Goal: Complete application form: Complete application form

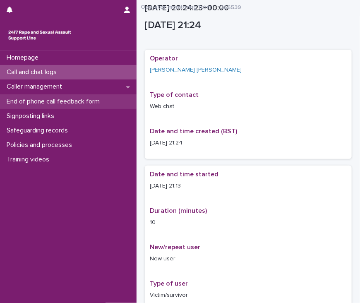
scroll to position [493, 0]
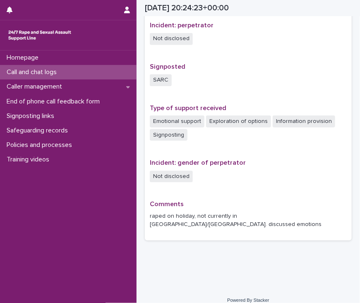
click at [51, 73] on p "Call and chat logs" at bounding box center [33, 72] width 60 height 8
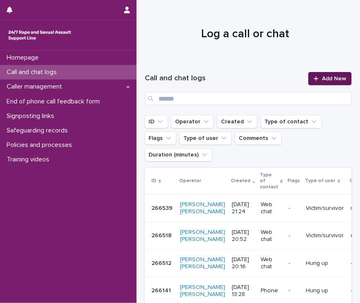
click at [335, 81] on span "Add New" at bounding box center [334, 79] width 24 height 6
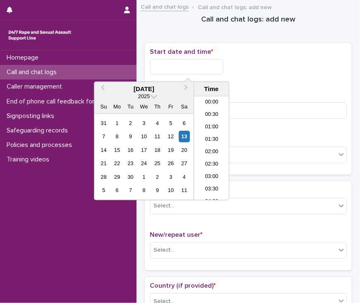
click at [192, 68] on input "text" at bounding box center [187, 66] width 74 height 15
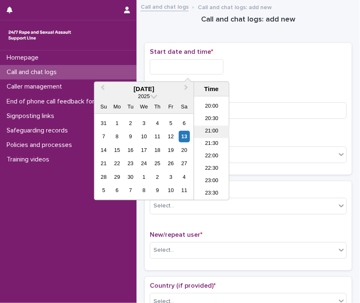
click at [209, 132] on li "21:00" at bounding box center [211, 132] width 35 height 12
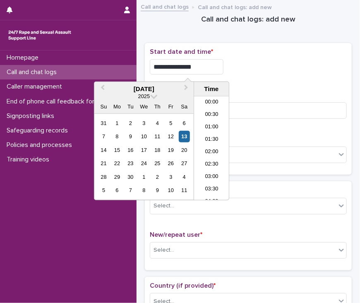
click at [212, 62] on input "**********" at bounding box center [187, 66] width 74 height 15
type input "**********"
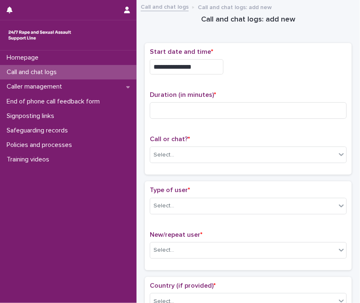
click at [273, 72] on div "**********" at bounding box center [248, 66] width 197 height 15
click at [210, 110] on input at bounding box center [248, 110] width 197 height 17
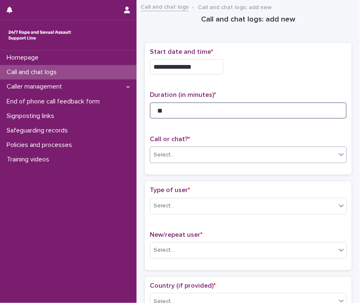
type input "**"
click at [190, 151] on div "Select..." at bounding box center [243, 155] width 186 height 14
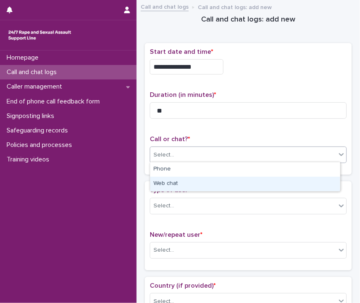
click at [185, 184] on div "Web chat" at bounding box center [245, 184] width 190 height 14
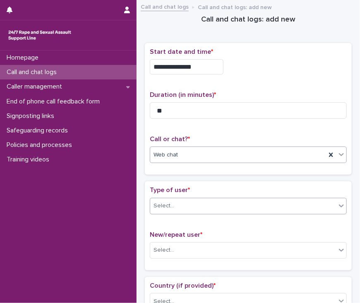
click at [176, 204] on div "Select..." at bounding box center [243, 206] width 186 height 14
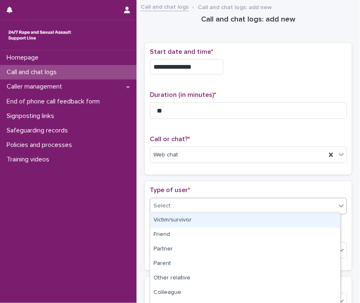
click at [178, 221] on div "Victim/survivor" at bounding box center [245, 220] width 190 height 14
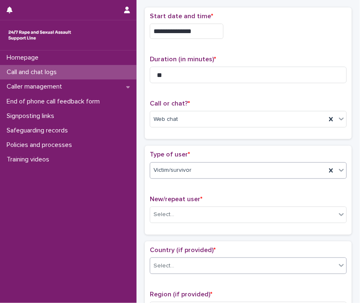
scroll to position [83, 0]
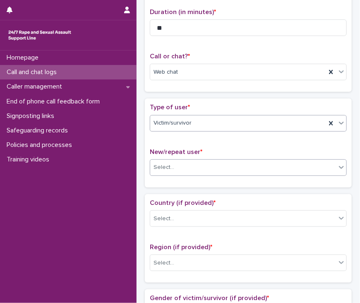
click at [188, 168] on div "Select..." at bounding box center [243, 168] width 186 height 14
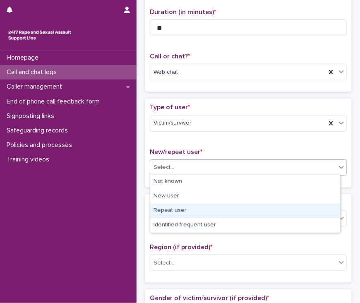
click at [188, 208] on div "Repeat user" at bounding box center [245, 211] width 190 height 14
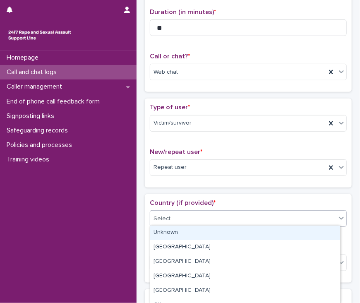
click at [186, 220] on div "Select..." at bounding box center [243, 219] width 186 height 14
click at [183, 231] on div "Unknown" at bounding box center [245, 233] width 190 height 14
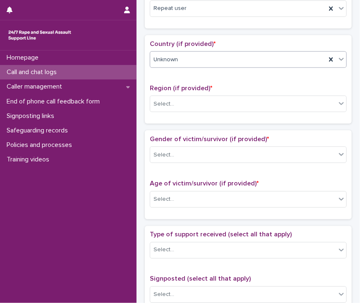
scroll to position [248, 0]
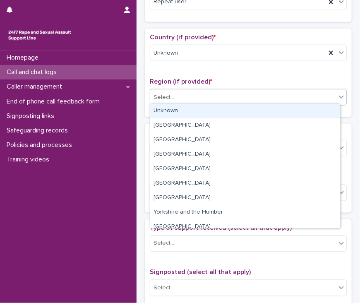
click at [221, 96] on div "Select..." at bounding box center [243, 98] width 186 height 14
click at [216, 111] on div "Unknown" at bounding box center [245, 111] width 190 height 14
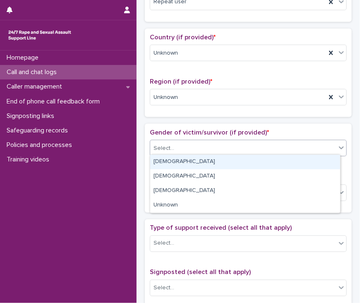
click at [203, 148] on div "Select..." at bounding box center [243, 149] width 186 height 14
click at [202, 160] on div "[DEMOGRAPHIC_DATA]" at bounding box center [245, 162] width 190 height 14
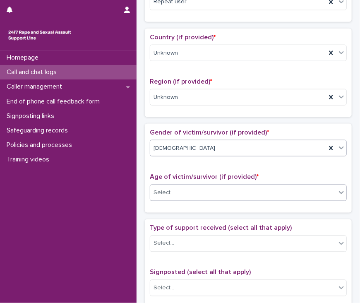
click at [194, 191] on div "Select..." at bounding box center [243, 193] width 186 height 14
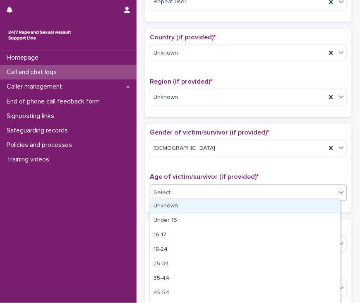
click at [194, 206] on div "Unknown" at bounding box center [245, 206] width 190 height 14
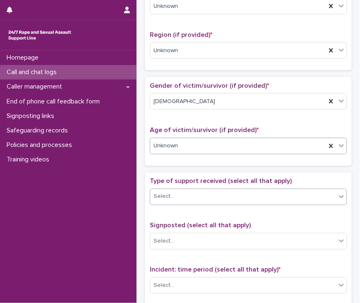
scroll to position [331, 0]
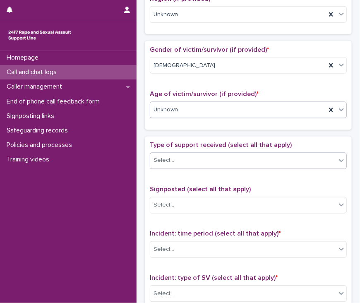
click at [204, 160] on div "Select..." at bounding box center [243, 161] width 186 height 14
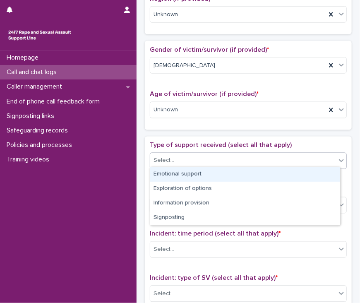
click at [201, 170] on div "Emotional support" at bounding box center [245, 174] width 190 height 14
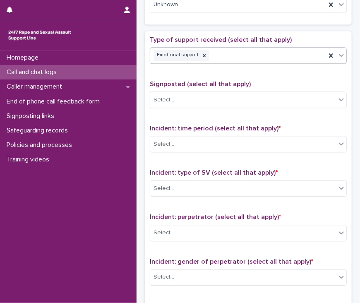
scroll to position [455, 0]
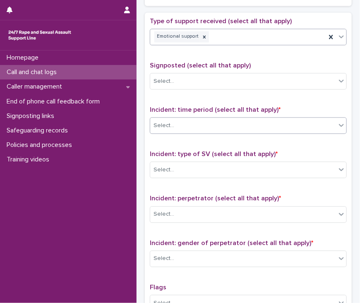
click at [210, 126] on div "Select..." at bounding box center [243, 126] width 186 height 14
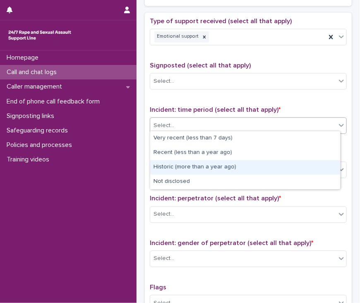
click at [211, 165] on div "Historic (more than a year ago)" at bounding box center [245, 167] width 190 height 14
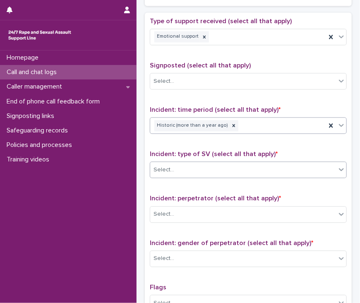
click at [209, 163] on div "Select..." at bounding box center [243, 170] width 186 height 14
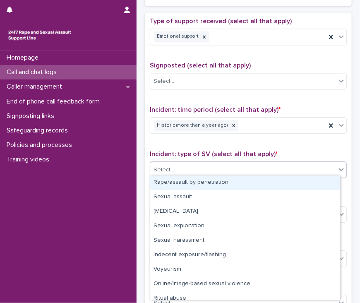
click at [204, 183] on div "Rape/assault by penetration" at bounding box center [245, 183] width 190 height 14
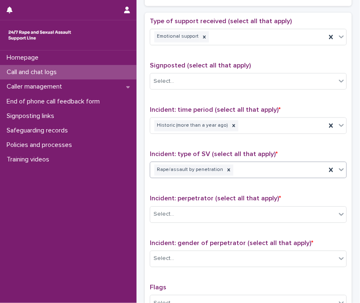
click at [260, 170] on div "Rape/assault by penetration" at bounding box center [238, 170] width 176 height 14
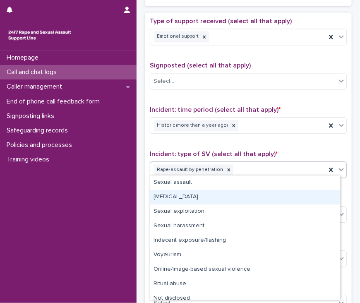
click at [221, 194] on div "[MEDICAL_DATA]" at bounding box center [245, 197] width 190 height 14
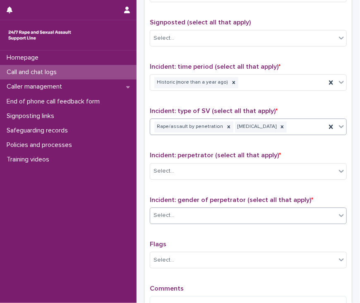
scroll to position [538, 0]
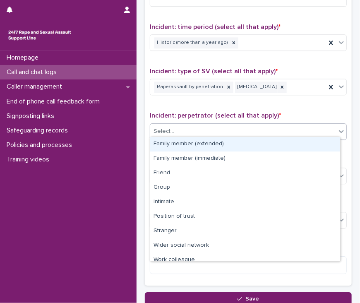
click at [190, 129] on div "Select..." at bounding box center [243, 132] width 186 height 14
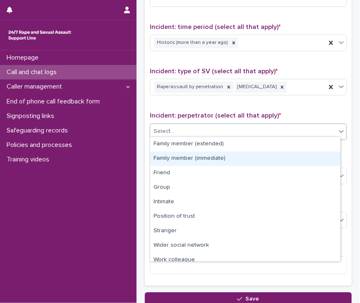
click at [194, 158] on div "Family member (immediate)" at bounding box center [245, 159] width 190 height 14
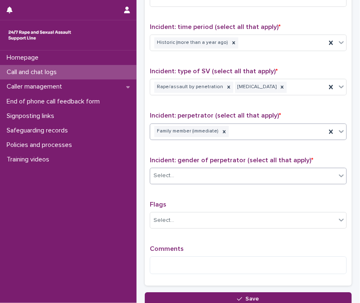
click at [192, 173] on div "Select..." at bounding box center [243, 176] width 186 height 14
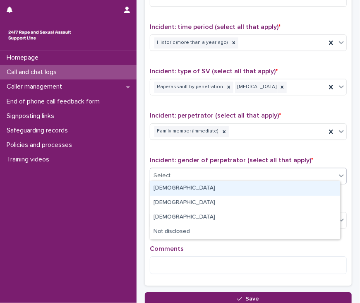
click at [183, 188] on div "[DEMOGRAPHIC_DATA]" at bounding box center [245, 188] width 190 height 14
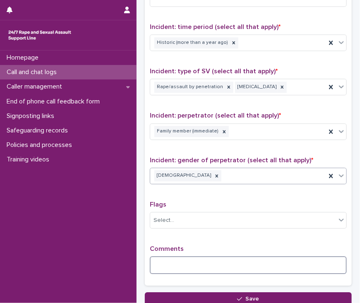
click at [215, 260] on textarea at bounding box center [248, 265] width 197 height 18
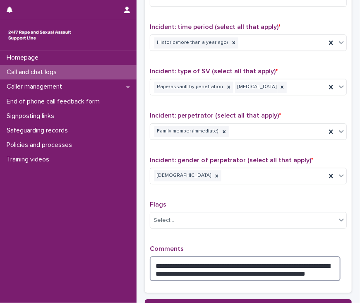
scroll to position [601, 0]
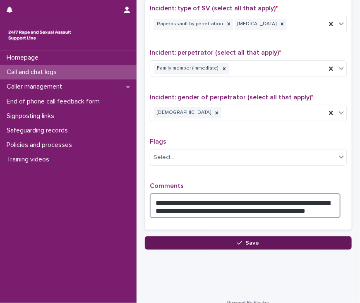
type textarea "**********"
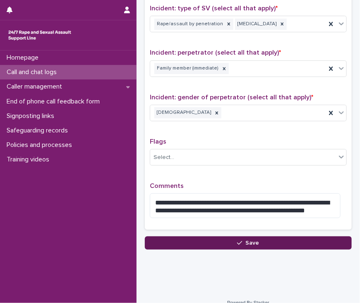
click at [253, 241] on span "Save" at bounding box center [253, 243] width 14 height 6
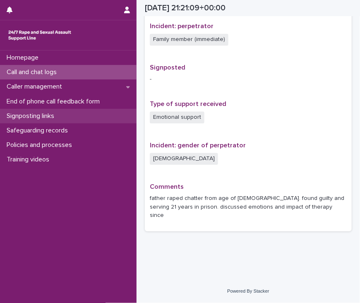
scroll to position [483, 0]
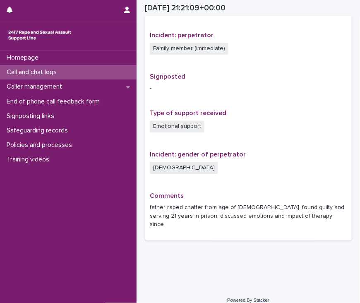
click at [56, 71] on p "Call and chat logs" at bounding box center [33, 72] width 60 height 8
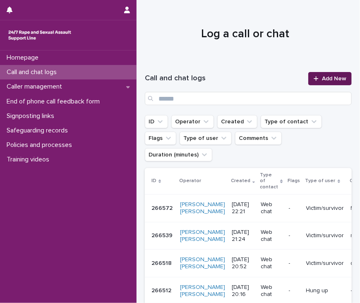
click at [322, 81] on span "Add New" at bounding box center [334, 79] width 24 height 6
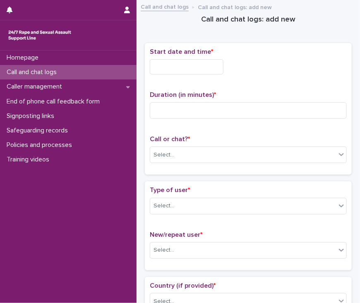
click at [202, 66] on input "text" at bounding box center [187, 66] width 74 height 15
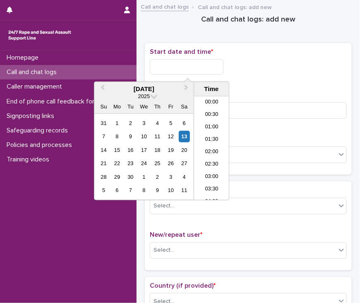
scroll to position [492, 0]
drag, startPoint x: 214, startPoint y: 168, endPoint x: 215, endPoint y: 152, distance: 16.2
click at [214, 168] on li "22:30" at bounding box center [211, 169] width 35 height 12
click at [207, 68] on input "**********" at bounding box center [187, 66] width 74 height 15
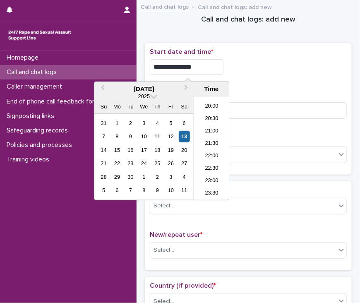
type input "**********"
click at [289, 73] on div "**********" at bounding box center [248, 64] width 197 height 33
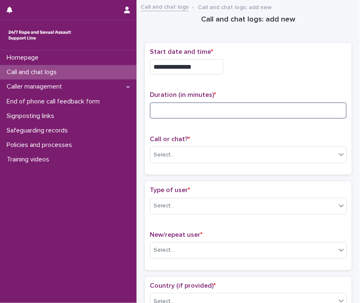
click at [210, 109] on input at bounding box center [248, 110] width 197 height 17
type input "**"
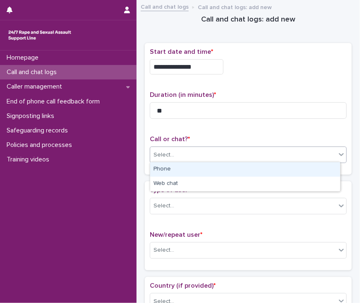
click at [197, 157] on div "Select..." at bounding box center [243, 155] width 186 height 14
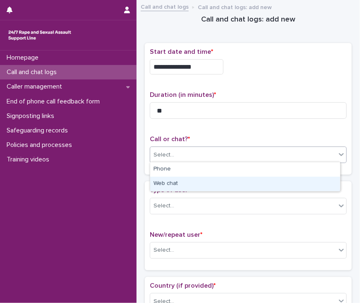
click at [196, 186] on div "Web chat" at bounding box center [245, 184] width 190 height 14
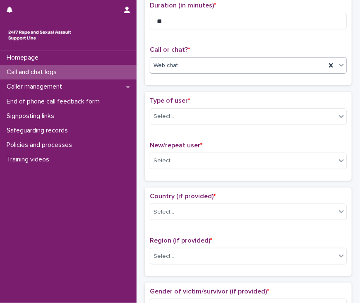
scroll to position [124, 0]
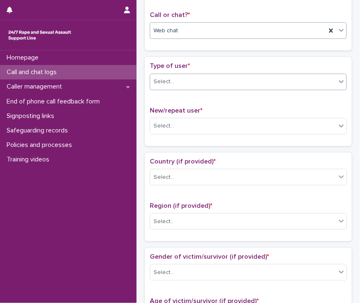
click at [219, 85] on div "Select..." at bounding box center [243, 82] width 186 height 14
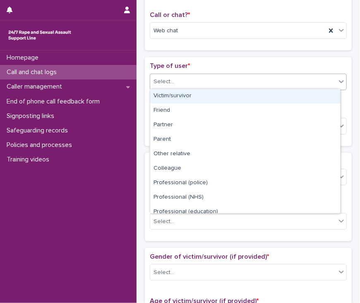
click at [221, 96] on div "Victim/survivor" at bounding box center [245, 96] width 190 height 14
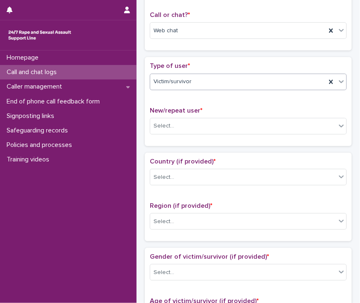
click at [230, 81] on div "Victim/survivor" at bounding box center [238, 82] width 176 height 14
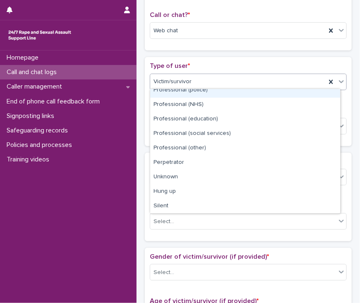
scroll to position [93, 0]
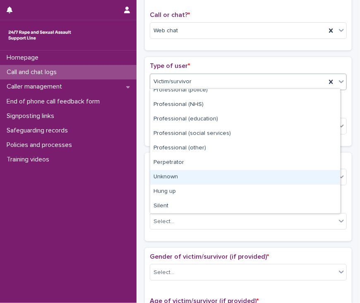
click at [203, 180] on div "Unknown" at bounding box center [245, 177] width 190 height 14
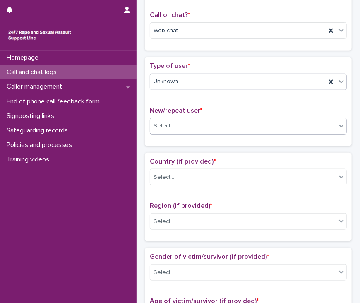
drag, startPoint x: 227, startPoint y: 126, endPoint x: 227, endPoint y: 131, distance: 4.6
click at [227, 127] on div "Select..." at bounding box center [243, 126] width 186 height 14
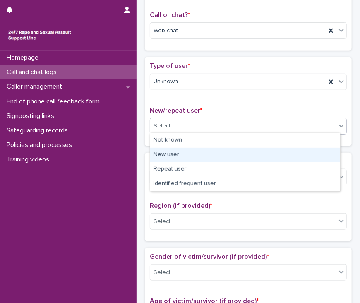
click at [226, 157] on div "New user" at bounding box center [245, 155] width 190 height 14
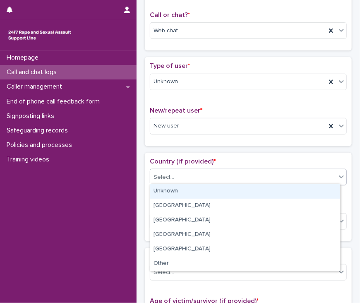
click at [219, 176] on div "Select..." at bounding box center [243, 178] width 186 height 14
click at [216, 192] on div "Unknown" at bounding box center [245, 191] width 190 height 14
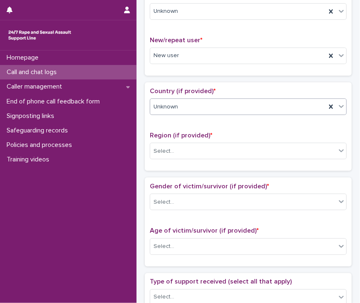
scroll to position [207, 0]
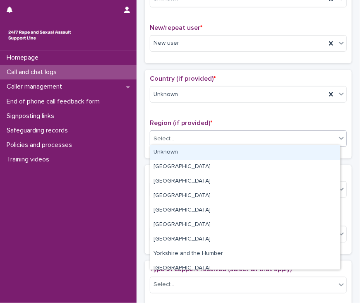
click at [224, 136] on div "Select..." at bounding box center [243, 139] width 186 height 14
click at [224, 151] on div "Unknown" at bounding box center [245, 152] width 190 height 14
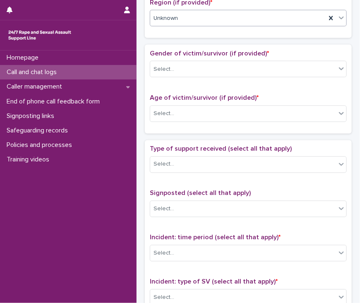
scroll to position [373, 0]
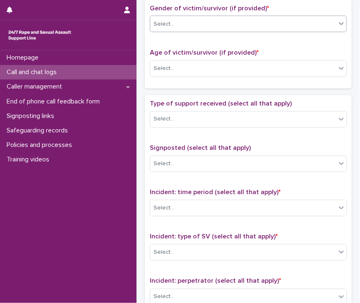
click at [224, 23] on div "Select..." at bounding box center [243, 24] width 186 height 14
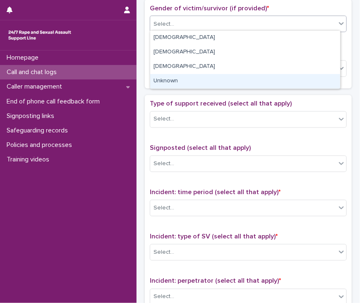
click at [225, 76] on div "Unknown" at bounding box center [245, 81] width 190 height 14
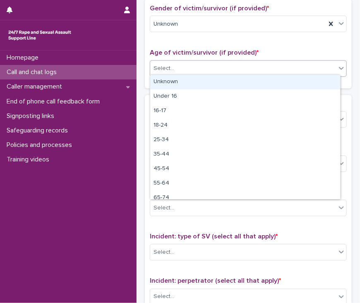
drag, startPoint x: 225, startPoint y: 65, endPoint x: 224, endPoint y: 70, distance: 5.2
click at [225, 65] on div "Select..." at bounding box center [243, 69] width 186 height 14
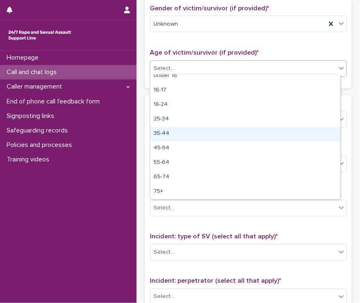
scroll to position [0, 0]
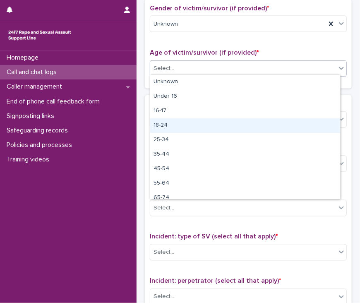
click at [204, 123] on div "18-24" at bounding box center [245, 125] width 190 height 14
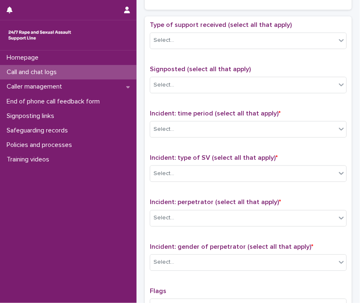
scroll to position [455, 0]
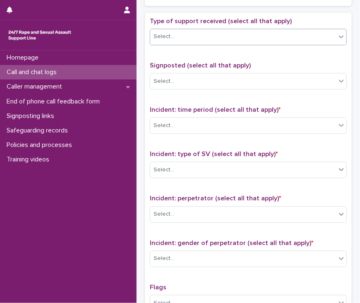
click at [222, 40] on div "Select..." at bounding box center [243, 37] width 186 height 14
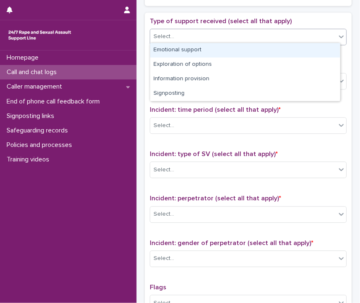
click at [222, 51] on div "Emotional support" at bounding box center [245, 50] width 190 height 14
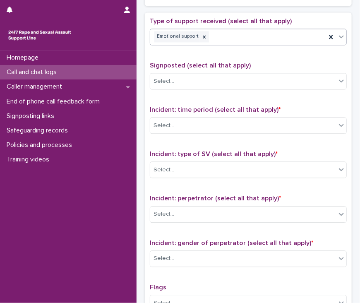
click at [264, 38] on div "Emotional support" at bounding box center [238, 36] width 176 height 14
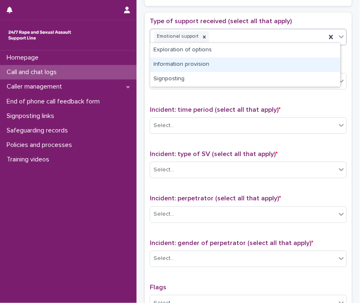
click at [240, 61] on div "Information provision" at bounding box center [245, 65] width 190 height 14
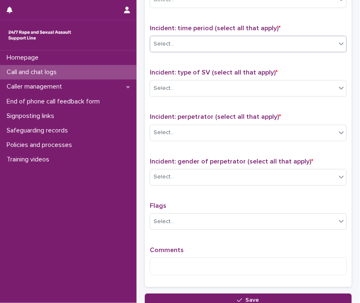
scroll to position [538, 0]
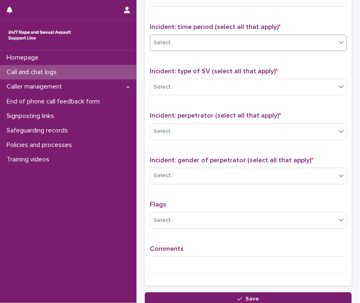
click at [226, 41] on div "Select..." at bounding box center [243, 43] width 186 height 14
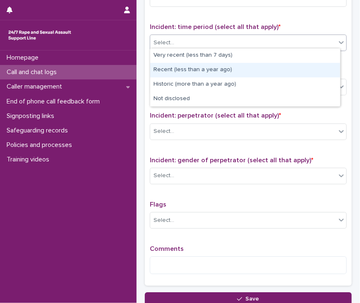
click at [222, 67] on div "Recent (less than a year ago)" at bounding box center [245, 70] width 190 height 14
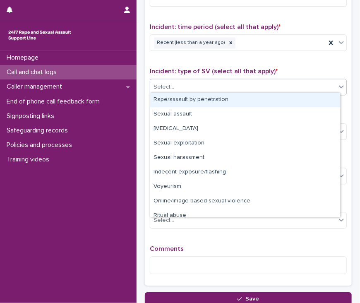
click at [216, 82] on div "Select..." at bounding box center [243, 87] width 186 height 14
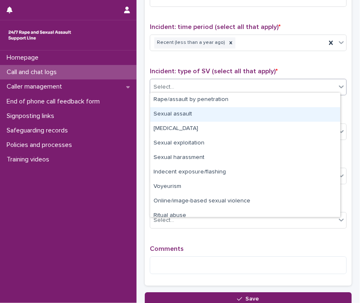
scroll to position [21, 0]
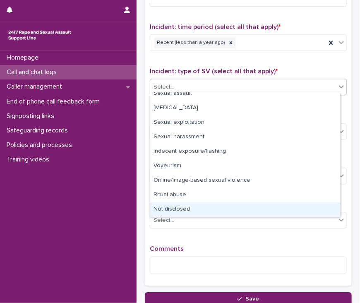
drag, startPoint x: 213, startPoint y: 206, endPoint x: 214, endPoint y: 202, distance: 4.2
click at [214, 204] on div "Not disclosed" at bounding box center [245, 209] width 190 height 14
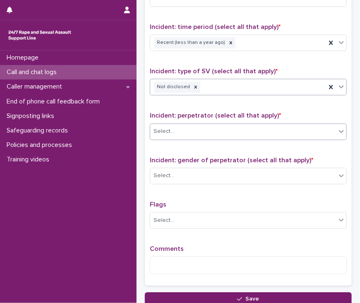
click at [216, 130] on div "Select..." at bounding box center [243, 132] width 186 height 14
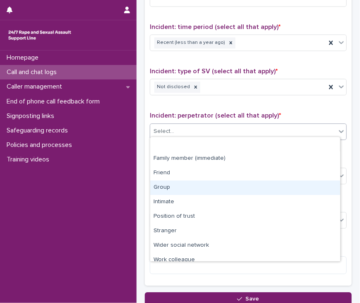
scroll to position [35, 0]
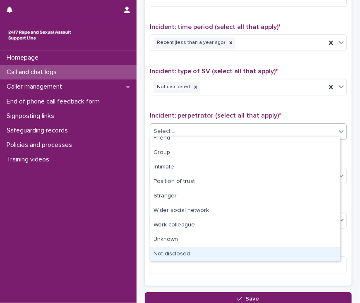
click at [200, 250] on div "Not disclosed" at bounding box center [245, 254] width 190 height 14
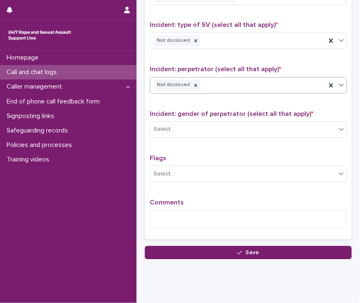
scroll to position [602, 0]
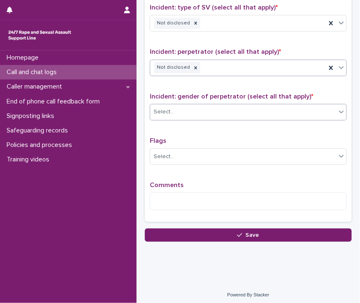
click at [214, 106] on div "Select..." at bounding box center [243, 112] width 186 height 14
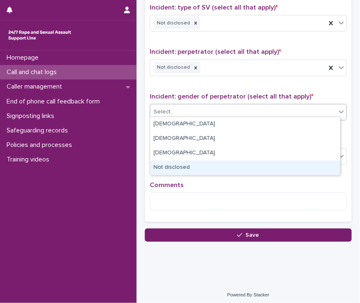
click at [209, 170] on div "Not disclosed" at bounding box center [245, 168] width 190 height 14
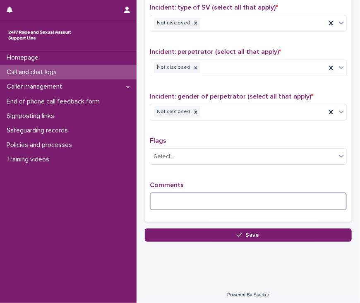
click at [190, 195] on textarea at bounding box center [248, 201] width 197 height 18
type textarea "*"
type textarea "**********"
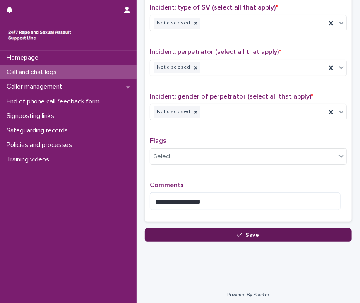
click at [257, 235] on button "Save" at bounding box center [248, 234] width 207 height 13
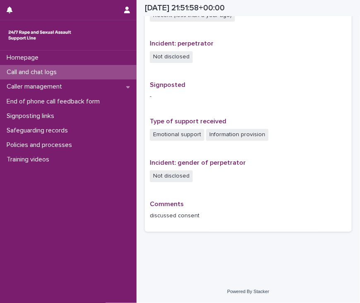
scroll to position [475, 0]
